Goal: Task Accomplishment & Management: Use online tool/utility

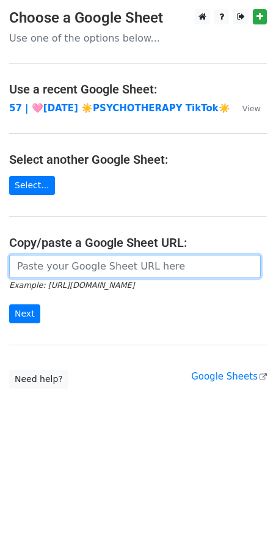
click at [135, 268] on input "url" at bounding box center [135, 266] width 252 height 23
paste input "https://docs.google.com/spreadsheets/d/1ldytk9Dr9YHoV2jFmpkIxPr2NhYVB7fDBbNSxuI…"
type input "https://docs.google.com/spreadsheets/d/1ldytk9Dr9YHoV2jFmpkIxPr2NhYVB7fDBbNSxuI…"
click at [9, 305] on input "Next" at bounding box center [24, 314] width 31 height 19
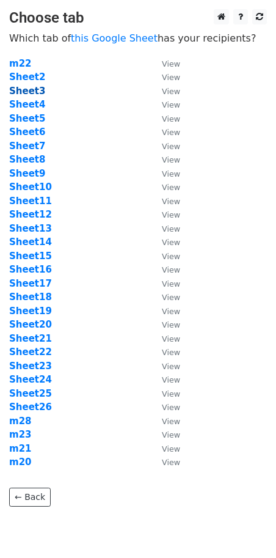
click at [24, 86] on strong "Sheet3" at bounding box center [27, 91] width 36 height 11
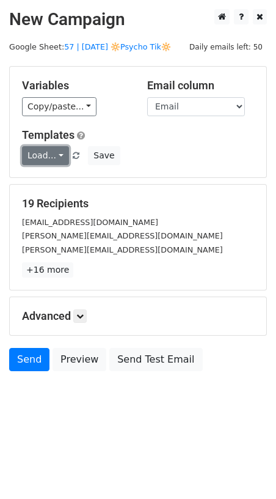
click at [51, 151] on link "Load..." at bounding box center [45, 155] width 47 height 19
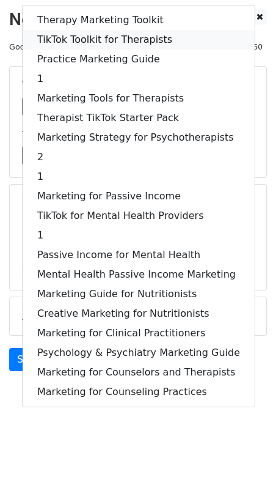
click at [91, 31] on link "TikTok Toolkit for Therapists" at bounding box center [139, 40] width 232 height 20
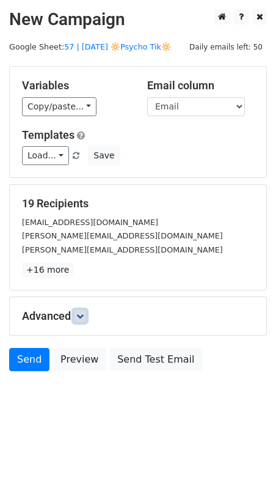
click at [80, 311] on link at bounding box center [79, 315] width 13 height 13
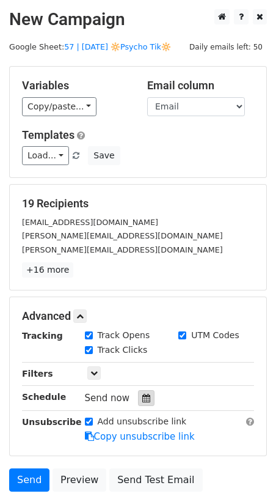
click at [143, 394] on icon at bounding box center [147, 398] width 8 height 9
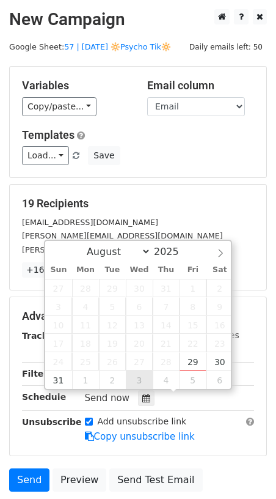
type input "2025-09-03 12:00"
select select "8"
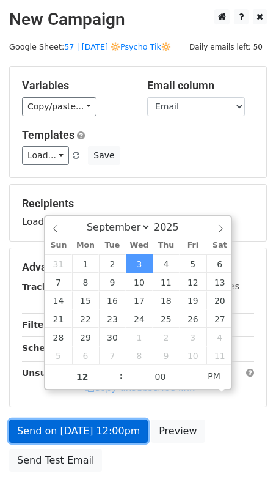
click at [107, 426] on form "Variables Copy/paste... {{Name}} {{Email}} Email column Name Email Templates Lo…" at bounding box center [138, 272] width 258 height 412
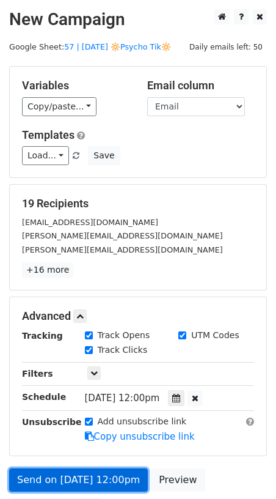
click at [96, 468] on link "Send on Sep 3 at 12:00pm" at bounding box center [78, 479] width 139 height 23
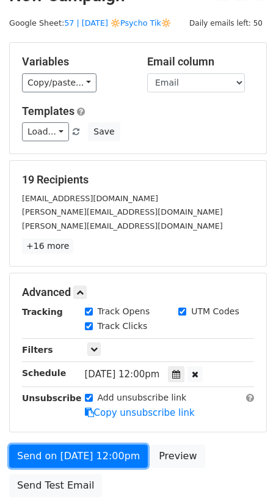
scroll to position [125, 0]
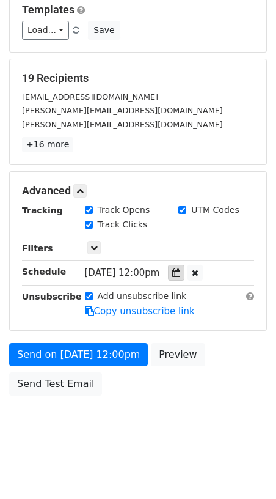
click at [180, 269] on icon at bounding box center [176, 272] width 8 height 9
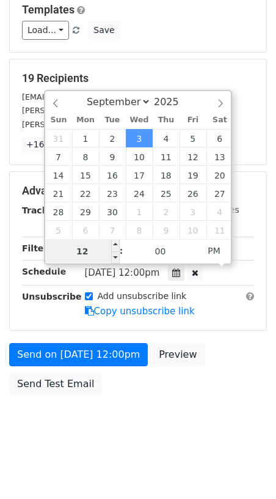
click at [87, 256] on input "12" at bounding box center [82, 251] width 75 height 24
type input "6"
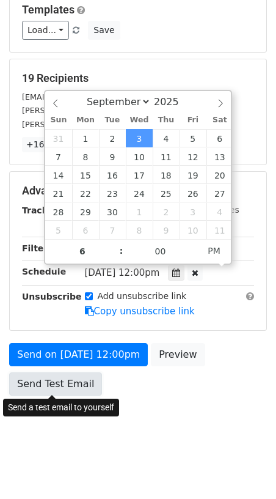
type input "2025-09-03 18:00"
click at [59, 380] on link "Send Test Email" at bounding box center [55, 383] width 93 height 23
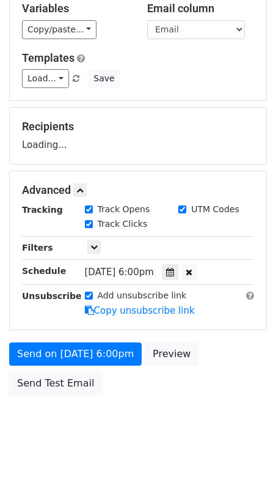
scroll to position [76, 0]
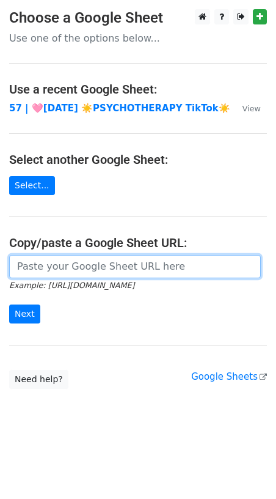
click at [70, 268] on input "url" at bounding box center [135, 266] width 252 height 23
paste input "https://docs.google.com/spreadsheets/d/1ldytk9Dr9YHoV2jFmpkIxPr2NhYVB7fDBbNSxuI…"
type input "https://docs.google.com/spreadsheets/d/1ldytk9Dr9YHoV2jFmpkIxPr2NhYVB7fDBbNSxuI…"
click at [9, 305] on input "Next" at bounding box center [24, 314] width 31 height 19
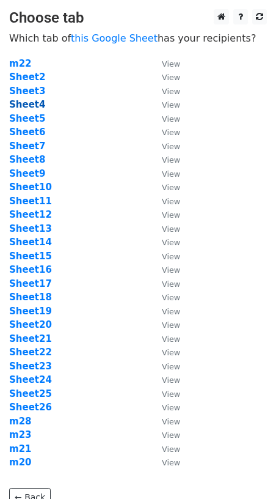
click at [36, 99] on strong "Sheet4" at bounding box center [27, 104] width 36 height 11
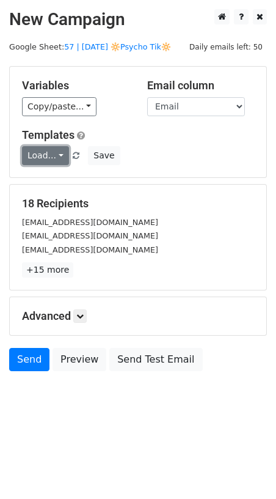
click at [60, 150] on link "Load..." at bounding box center [45, 155] width 47 height 19
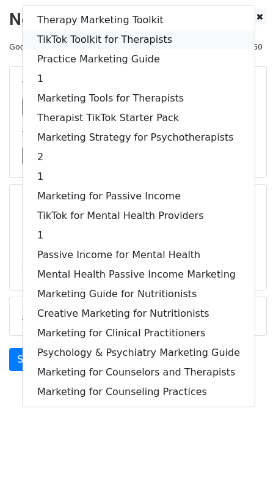
click at [94, 40] on link "TikTok Toolkit for Therapists" at bounding box center [139, 40] width 232 height 20
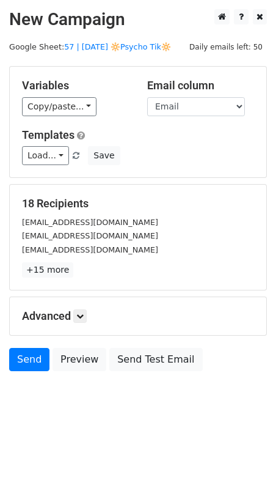
click at [91, 325] on div "Advanced Tracking Track Opens UTM Codes Track Clicks Filters Only include sprea…" at bounding box center [138, 316] width 257 height 38
click at [83, 315] on icon at bounding box center [79, 316] width 7 height 7
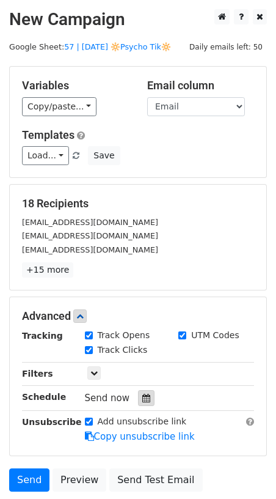
click at [144, 394] on icon at bounding box center [147, 398] width 8 height 9
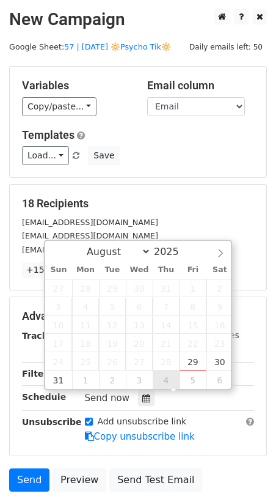
type input "2025-09-04 12:00"
select select "8"
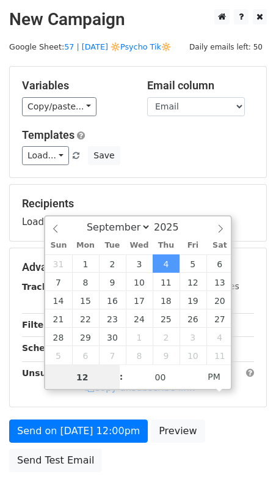
scroll to position [1, 0]
type input "6"
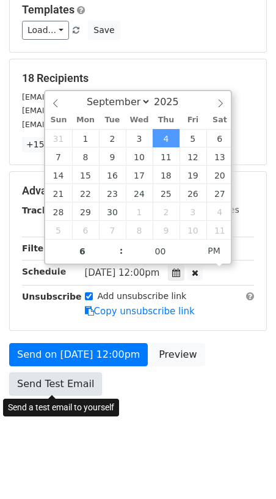
type input "2025-09-04 18:00"
click at [50, 385] on link "Send Test Email" at bounding box center [55, 383] width 93 height 23
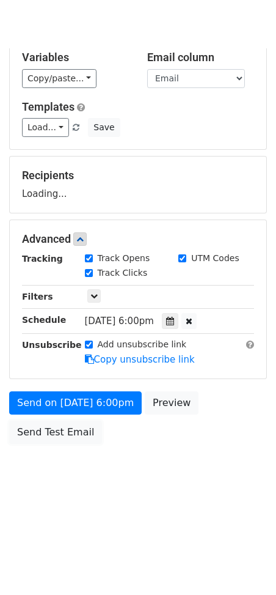
scroll to position [0, 0]
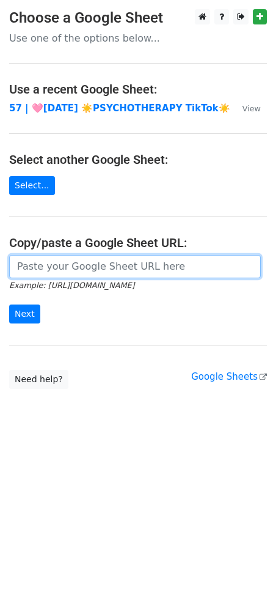
click at [103, 262] on input "url" at bounding box center [135, 266] width 252 height 23
paste input "[URL][DOMAIN_NAME]"
type input "https://docs.google.com/spreadsheets/d/1ldytk9Dr9YHoV2jFmpkIxPr2NhYVB7fDBbNSxuI…"
click at [9, 305] on input "Next" at bounding box center [24, 314] width 31 height 19
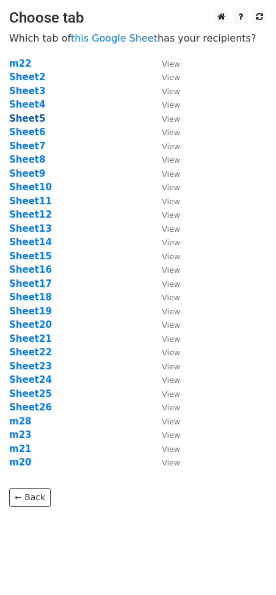
click at [31, 119] on strong "Sheet5" at bounding box center [27, 118] width 36 height 11
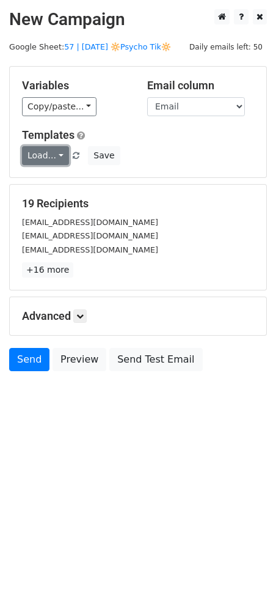
click at [45, 153] on link "Load..." at bounding box center [45, 155] width 47 height 19
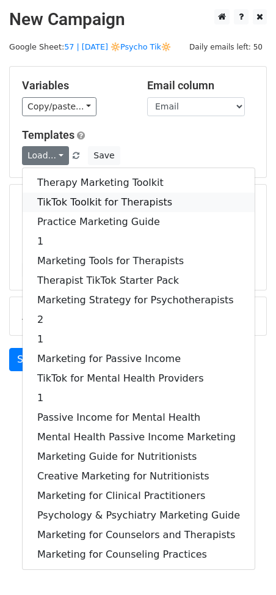
click at [73, 207] on link "TikTok Toolkit for Therapists" at bounding box center [139, 203] width 232 height 20
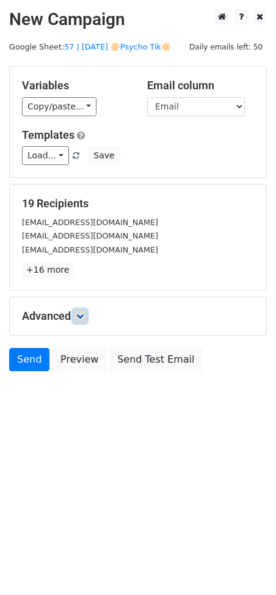
click at [87, 313] on link at bounding box center [79, 315] width 13 height 13
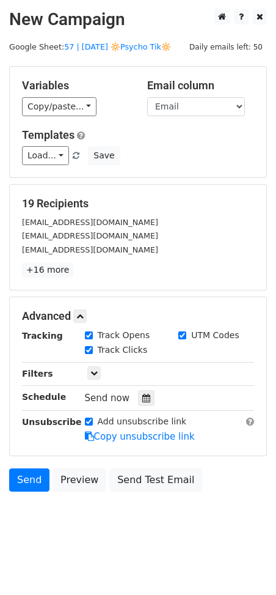
click at [142, 393] on div at bounding box center [146, 398] width 17 height 16
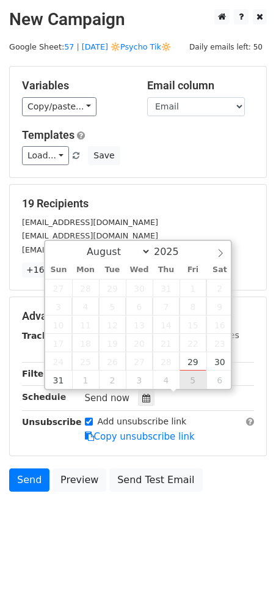
type input "2025-09-05 12:00"
select select "8"
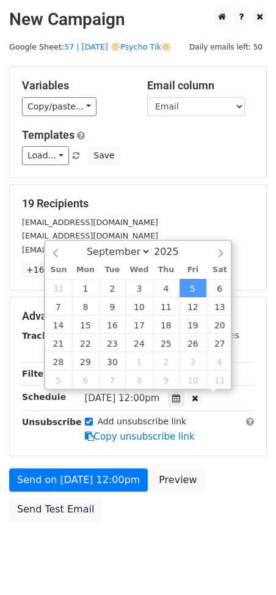
scroll to position [1, 0]
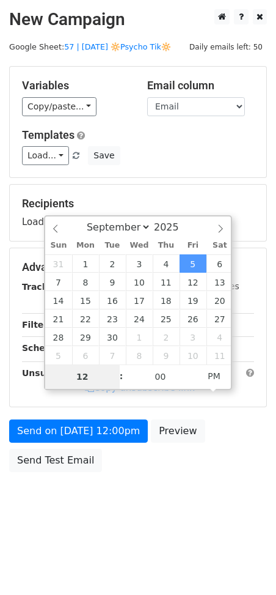
type input "7"
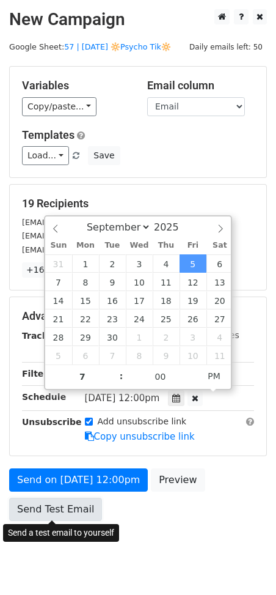
type input "2025-09-05 19:00"
click at [58, 502] on link "Send Test Email" at bounding box center [55, 509] width 93 height 23
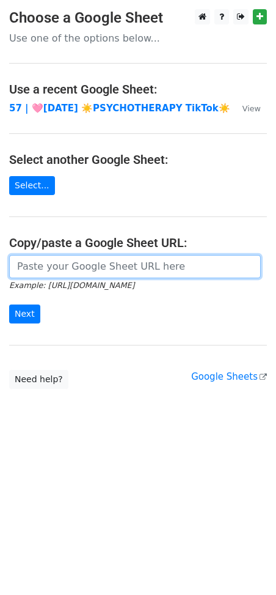
click at [75, 276] on input "url" at bounding box center [135, 266] width 252 height 23
paste input "[URL][DOMAIN_NAME]"
type input "[URL][DOMAIN_NAME]"
click at [9, 305] on input "Next" at bounding box center [24, 314] width 31 height 19
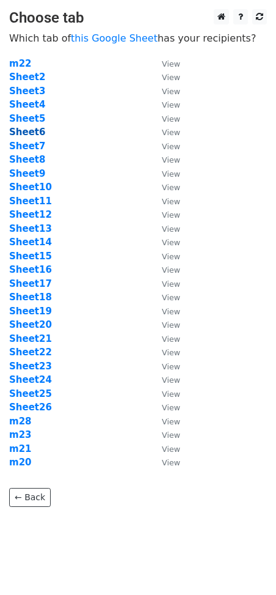
click at [36, 135] on strong "Sheet6" at bounding box center [27, 132] width 36 height 11
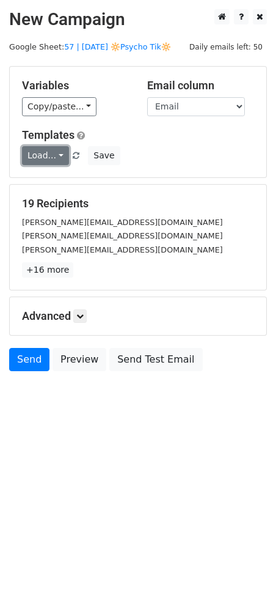
click at [59, 157] on link "Load..." at bounding box center [45, 155] width 47 height 19
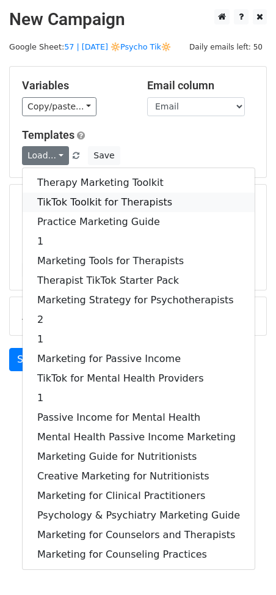
click at [76, 197] on link "TikTok Toolkit for Therapists" at bounding box center [139, 203] width 232 height 20
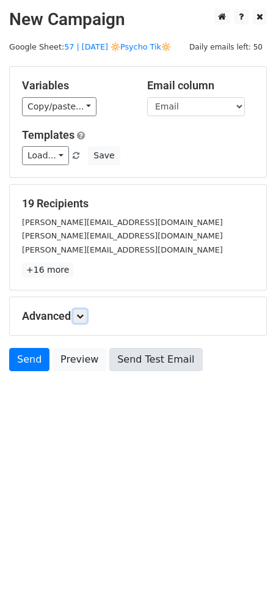
drag, startPoint x: 83, startPoint y: 317, endPoint x: 121, endPoint y: 372, distance: 66.8
click at [83, 319] on icon at bounding box center [79, 316] width 7 height 7
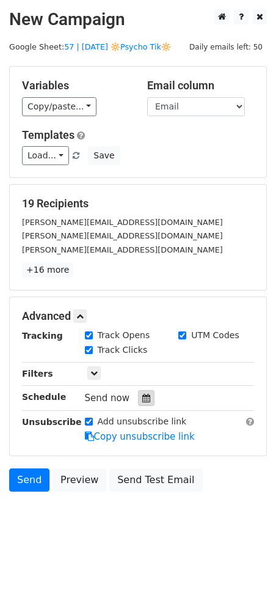
click at [139, 393] on div at bounding box center [146, 398] width 17 height 16
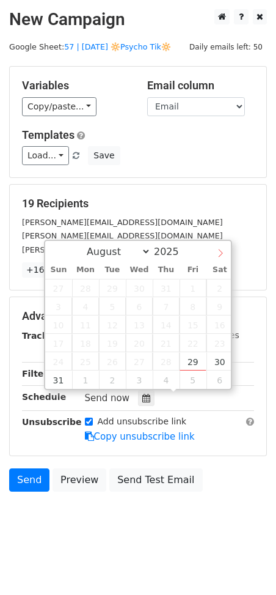
select select "8"
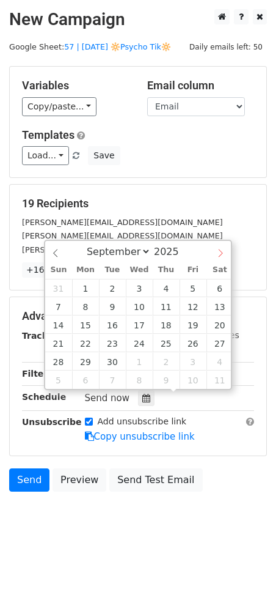
click at [221, 256] on icon at bounding box center [221, 253] width 9 height 9
type input "2025-09-06 12:00"
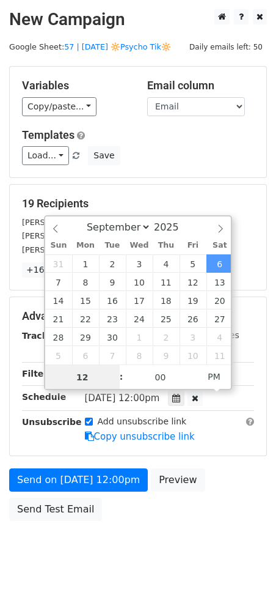
scroll to position [1, 0]
type input "6"
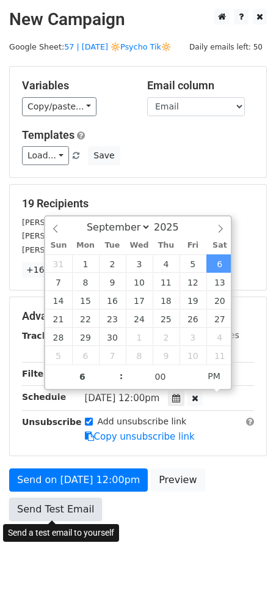
type input "2025-09-06 18:00"
click at [40, 500] on link "Send Test Email" at bounding box center [55, 509] width 93 height 23
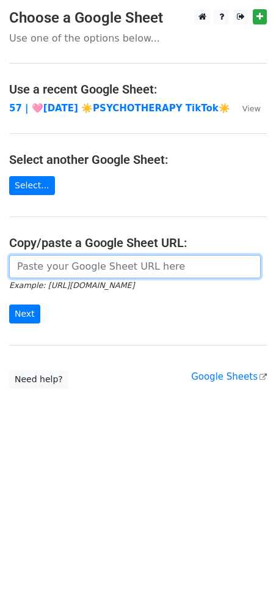
click at [87, 256] on input "url" at bounding box center [135, 266] width 252 height 23
paste input "[URL][DOMAIN_NAME]"
type input "[URL][DOMAIN_NAME]"
click at [9, 305] on input "Next" at bounding box center [24, 314] width 31 height 19
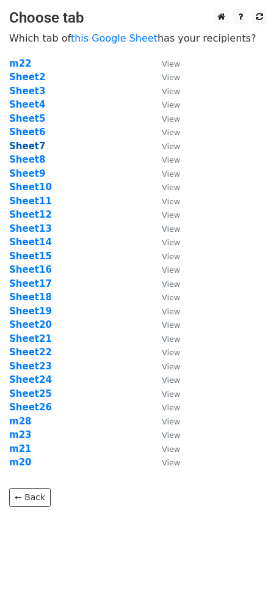
click at [22, 148] on strong "Sheet7" at bounding box center [27, 146] width 36 height 11
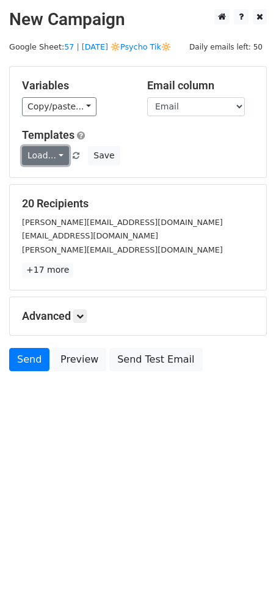
click at [56, 154] on link "Load..." at bounding box center [45, 155] width 47 height 19
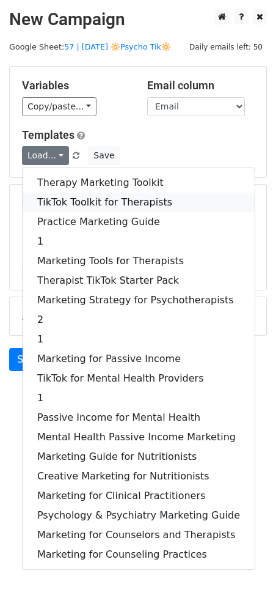
click at [71, 194] on link "TikTok Toolkit for Therapists" at bounding box center [139, 203] width 232 height 20
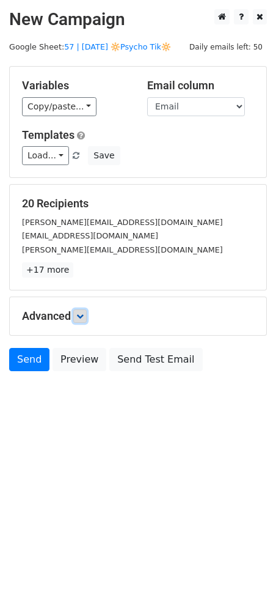
click at [82, 316] on icon at bounding box center [79, 316] width 7 height 7
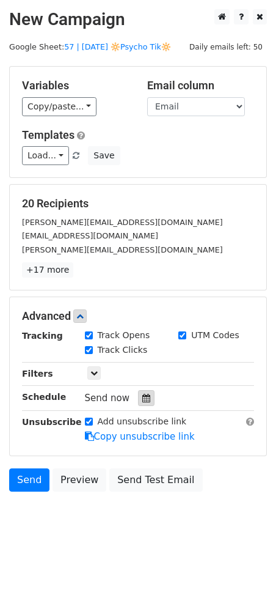
click at [143, 400] on icon at bounding box center [147, 398] width 8 height 9
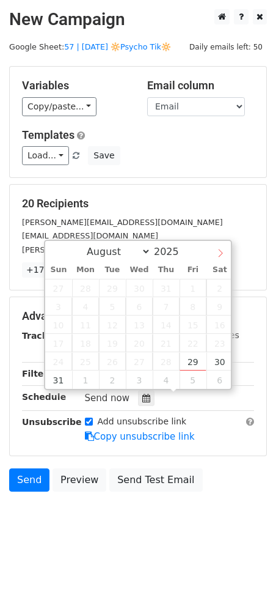
select select "8"
click at [225, 256] on span at bounding box center [220, 251] width 21 height 21
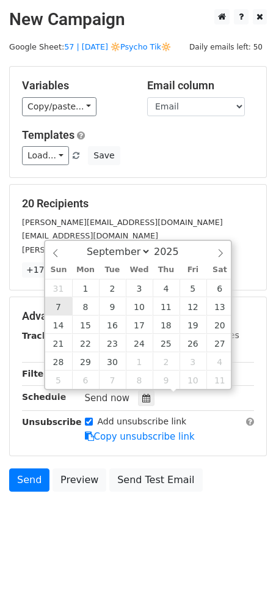
type input "2025-09-07 12:00"
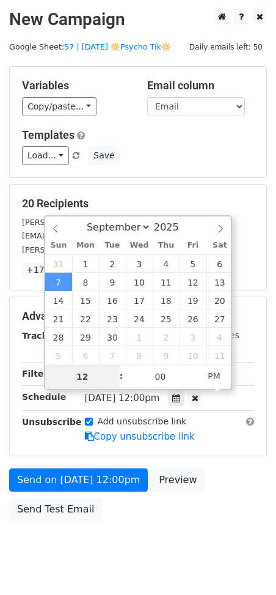
type input "8"
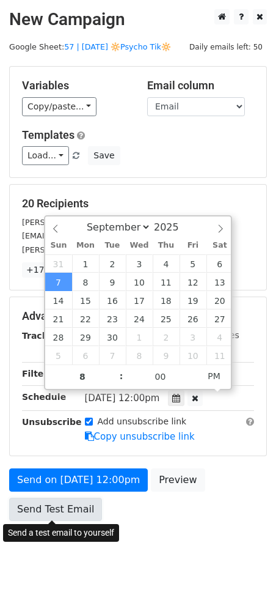
type input "2025-09-07 20:00"
click at [48, 511] on link "Send Test Email" at bounding box center [55, 509] width 93 height 23
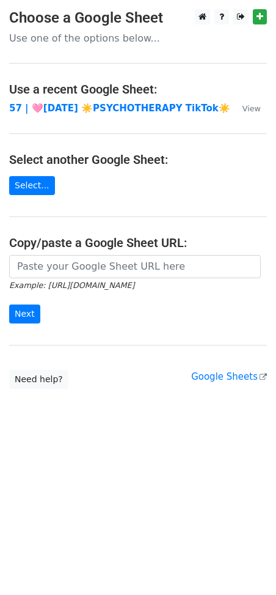
click at [78, 252] on main "Choose a Google Sheet Use one of the options below... Use a recent Google Sheet…" at bounding box center [138, 199] width 276 height 380
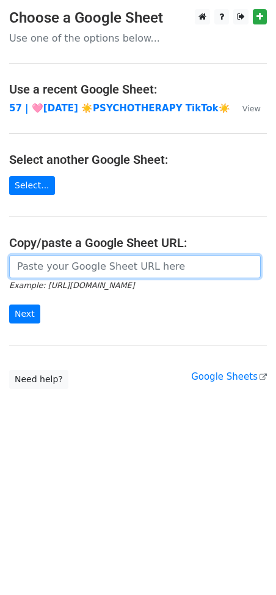
click at [62, 261] on input "url" at bounding box center [135, 266] width 252 height 23
paste input "[URL][DOMAIN_NAME]"
type input "[URL][DOMAIN_NAME]"
click at [9, 305] on input "Next" at bounding box center [24, 314] width 31 height 19
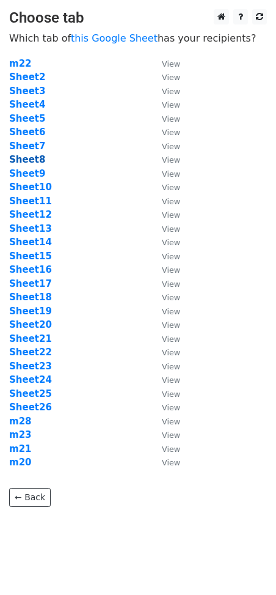
click at [34, 161] on strong "Sheet8" at bounding box center [27, 159] width 36 height 11
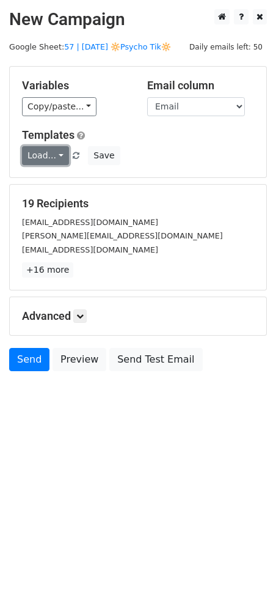
click at [46, 154] on link "Load..." at bounding box center [45, 155] width 47 height 19
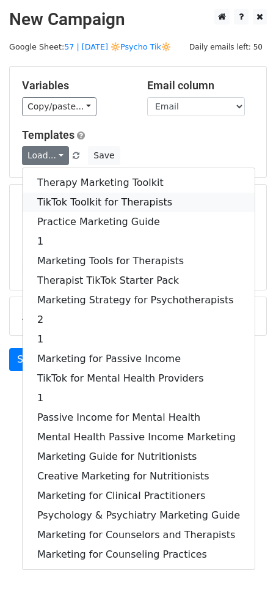
click at [67, 200] on link "TikTok Toolkit for Therapists" at bounding box center [139, 203] width 232 height 20
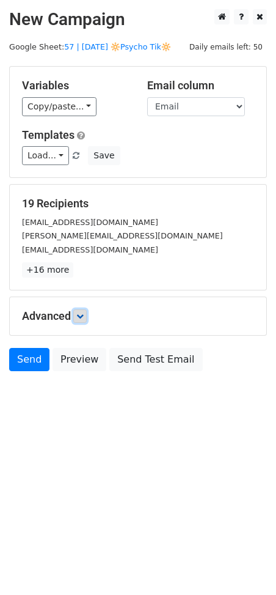
click at [80, 309] on link at bounding box center [79, 315] width 13 height 13
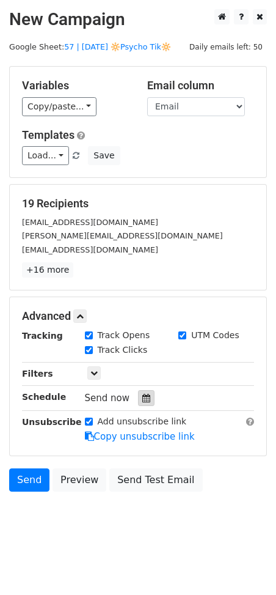
click at [143, 398] on icon at bounding box center [147, 398] width 8 height 9
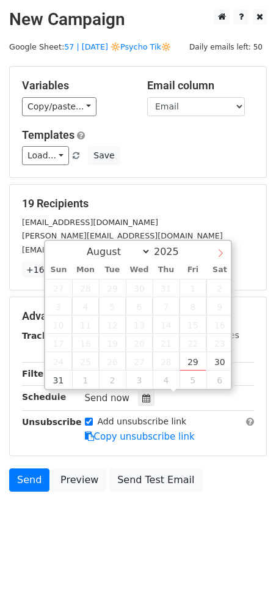
select select "8"
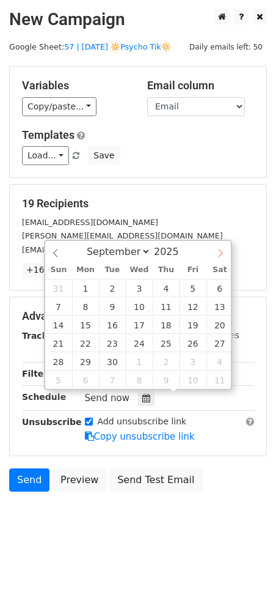
click at [222, 249] on icon at bounding box center [221, 253] width 9 height 9
type input "2025-09-08 12:00"
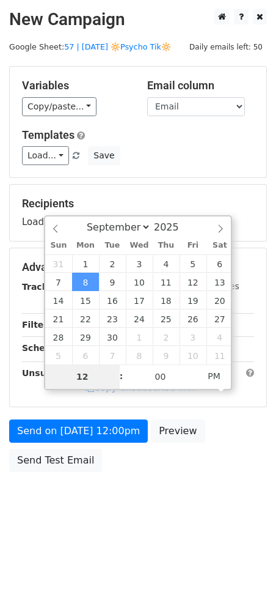
type input "7"
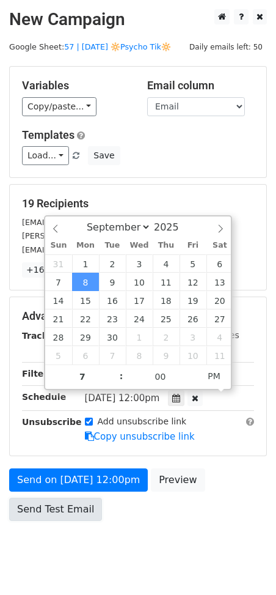
type input "2025-09-08 19:00"
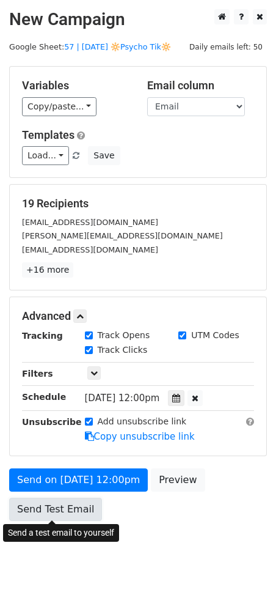
click at [52, 500] on link "Send Test Email" at bounding box center [55, 509] width 93 height 23
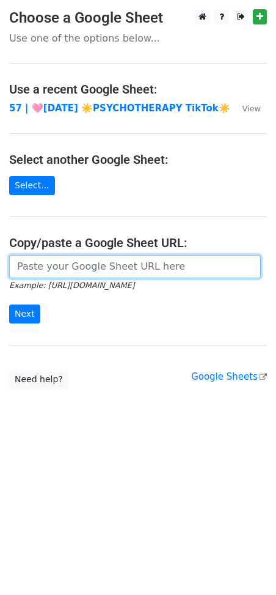
click at [105, 268] on input "url" at bounding box center [135, 266] width 252 height 23
paste input "https://docs.google.com/spreadsheets/d/1ldytk9Dr9YHoV2jFmpkIxPr2NhYVB7fDBbNSxuI…"
type input "https://docs.google.com/spreadsheets/d/1ldytk9Dr9YHoV2jFmpkIxPr2NhYVB7fDBbNSxuI…"
click at [9, 305] on input "Next" at bounding box center [24, 314] width 31 height 19
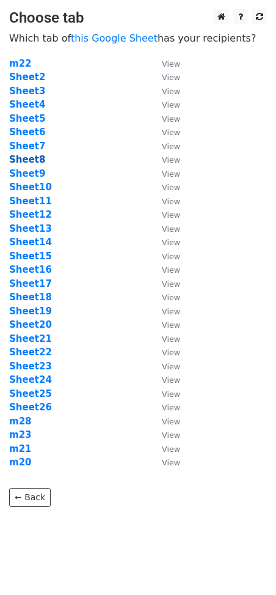
click at [29, 160] on strong "Sheet8" at bounding box center [27, 159] width 36 height 11
